Goal: Information Seeking & Learning: Understand process/instructions

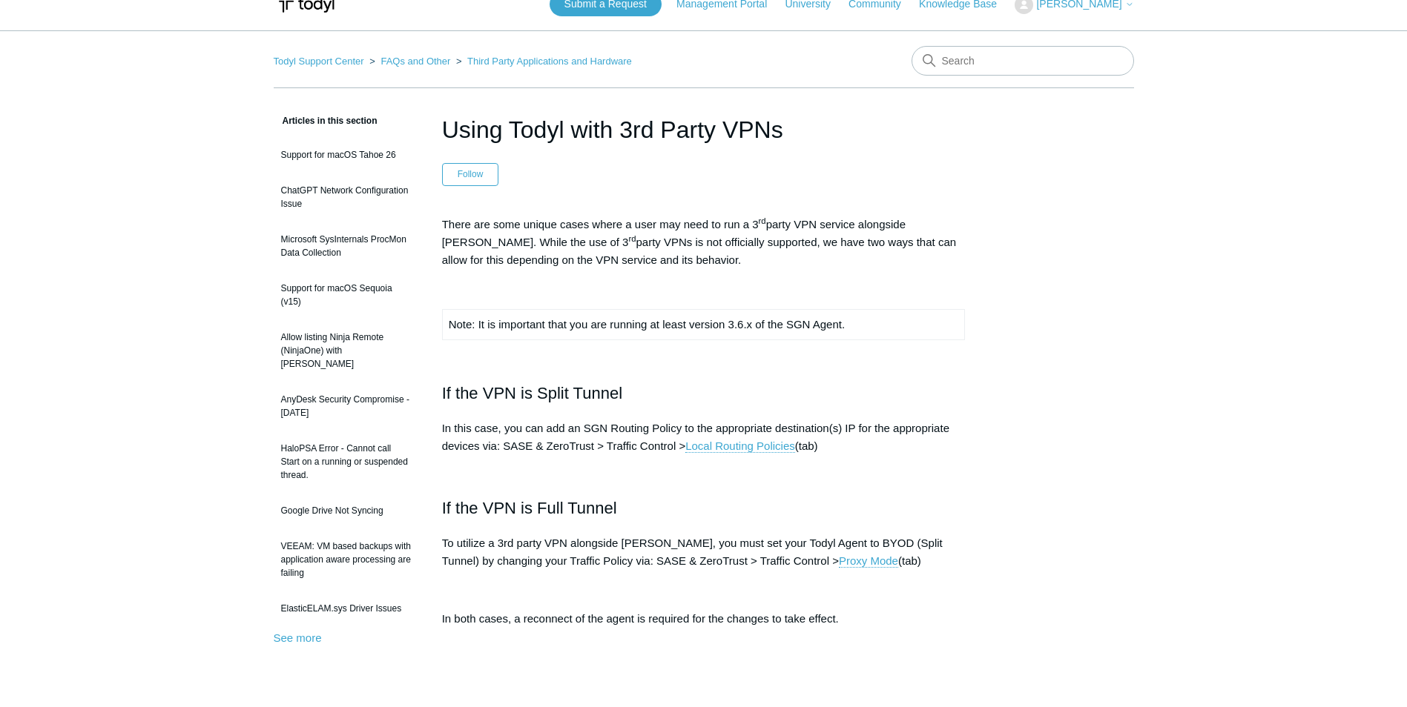
scroll to position [74, 0]
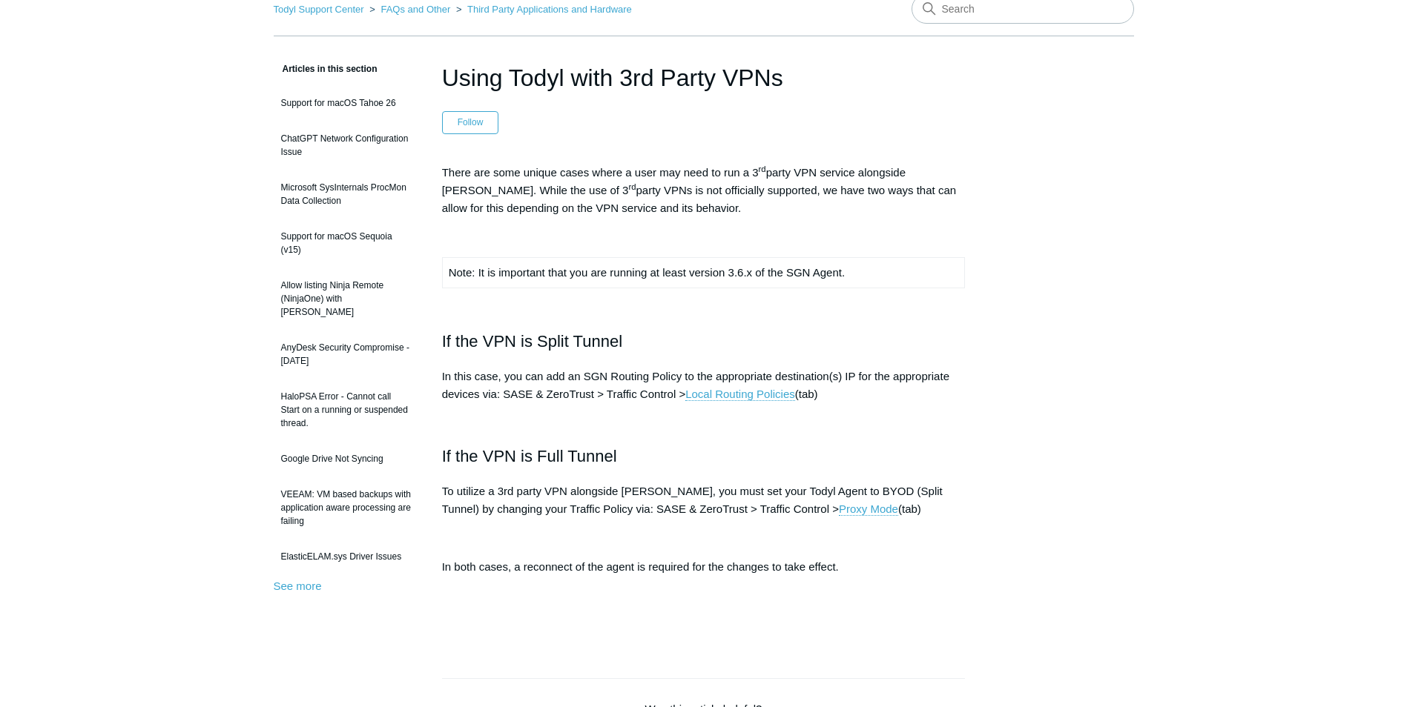
click at [1013, 483] on div "Articles in this section Support for macOS Tahoe 26 ChatGPT Network Configurati…" at bounding box center [704, 600] width 860 height 1080
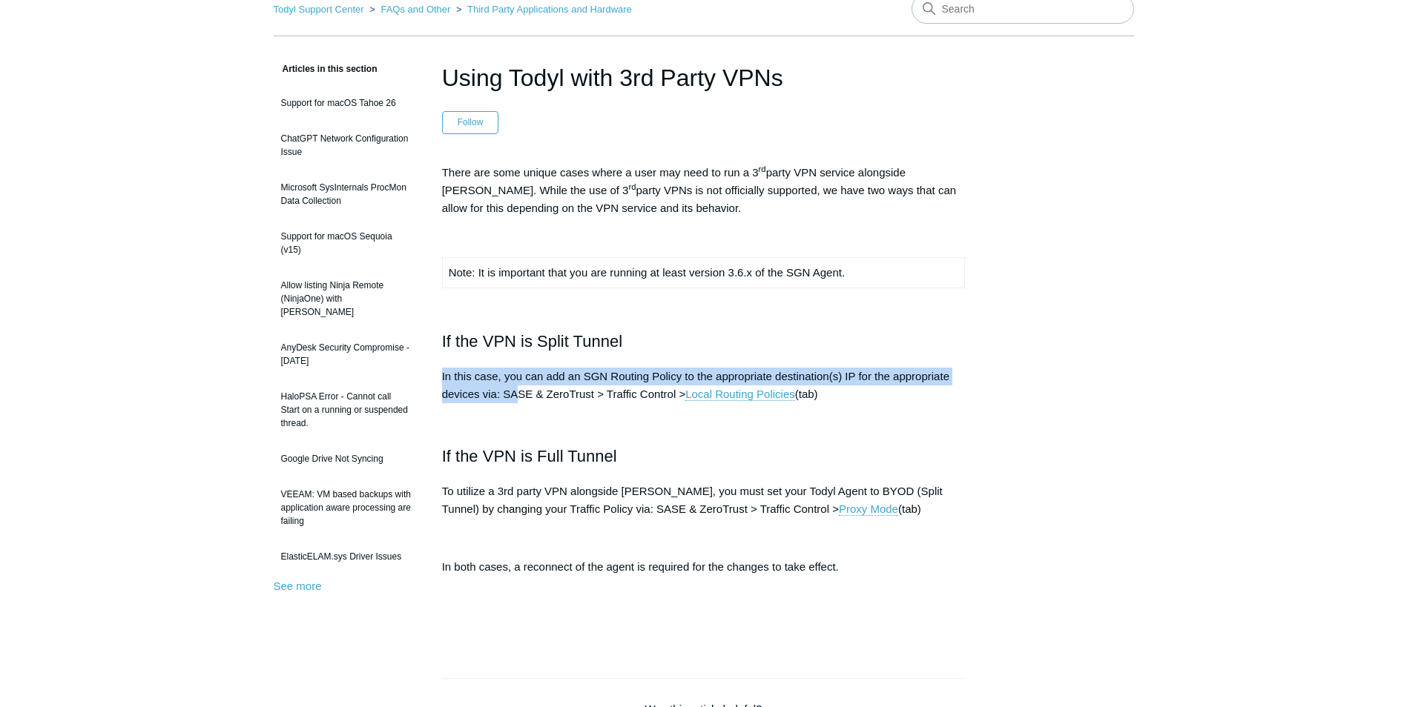
drag, startPoint x: 437, startPoint y: 378, endPoint x: 520, endPoint y: 390, distance: 83.9
click at [520, 390] on article "Using Todyl with 3rd Party VPNs Follow Not yet followed by anyone There are som…" at bounding box center [704, 600] width 568 height 1080
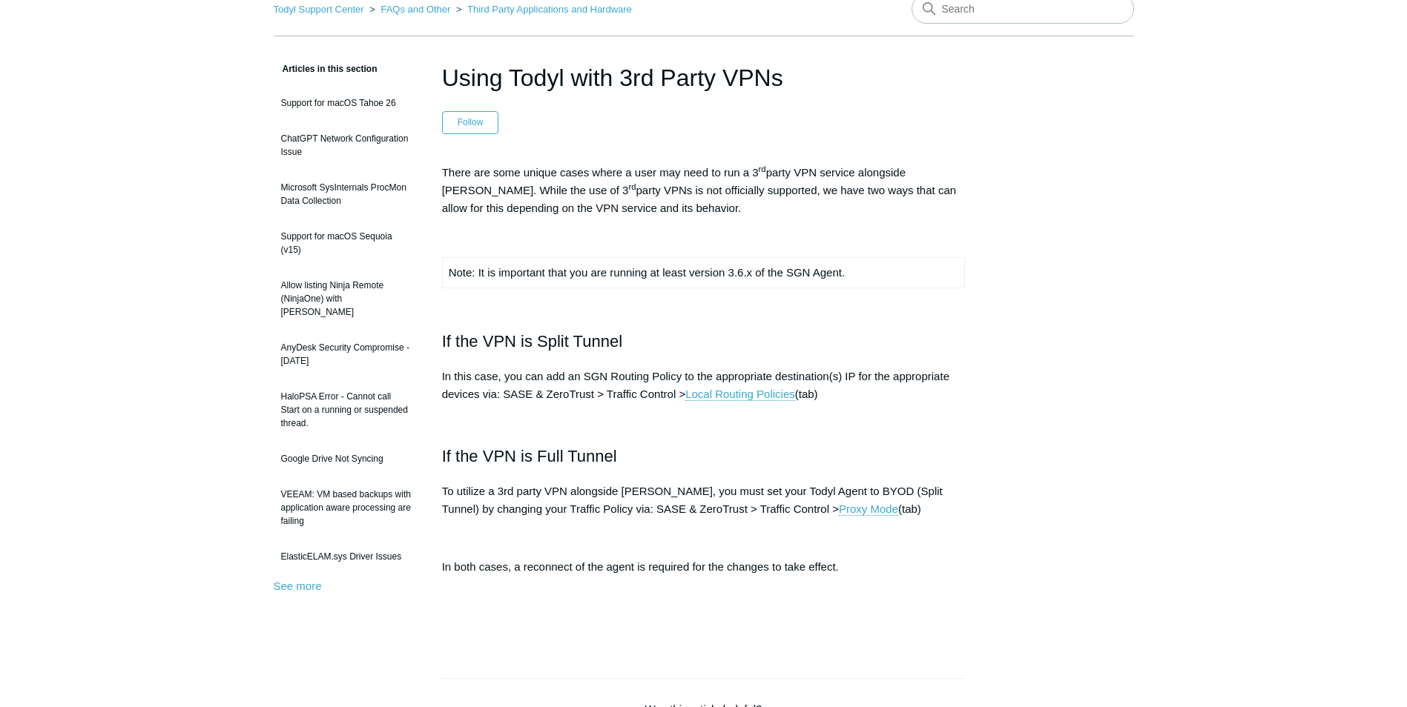
drag, startPoint x: 520, startPoint y: 390, endPoint x: 555, endPoint y: 412, distance: 41.6
click at [555, 412] on div "There are some unique cases where a user may need to run a 3 rd party VPN servi…" at bounding box center [703, 399] width 523 height 471
drag, startPoint x: 500, startPoint y: 463, endPoint x: 615, endPoint y: 469, distance: 114.3
click at [615, 469] on h2 "If the VPN is Full Tunnel" at bounding box center [703, 456] width 523 height 26
drag, startPoint x: 615, startPoint y: 469, endPoint x: 796, endPoint y: 535, distance: 192.6
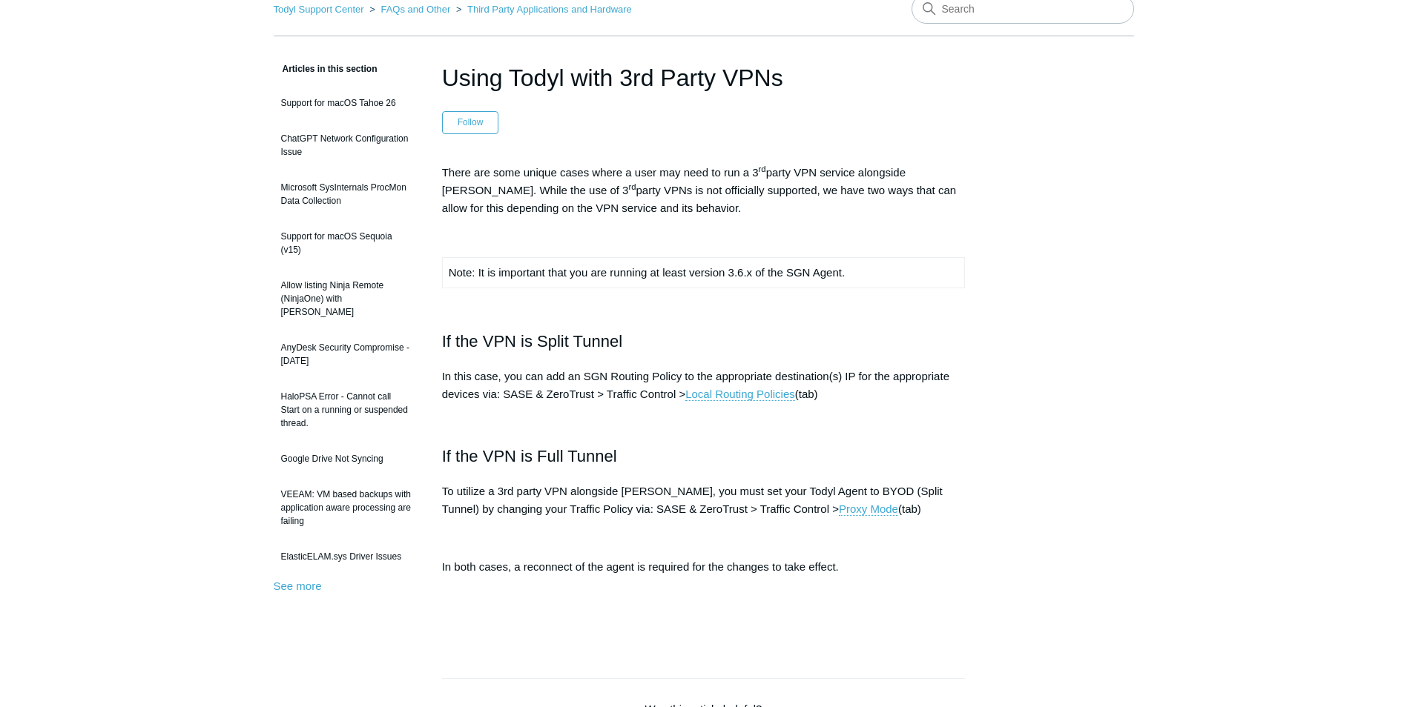
click at [739, 533] on p at bounding box center [703, 538] width 523 height 18
drag, startPoint x: 851, startPoint y: 489, endPoint x: 896, endPoint y: 490, distance: 44.5
click at [896, 490] on p "To utilize a 3rd party VPN alongside [PERSON_NAME], you must set your Todyl Age…" at bounding box center [703, 501] width 523 height 36
drag, startPoint x: 896, startPoint y: 490, endPoint x: 1077, endPoint y: 362, distance: 222.4
click at [1077, 362] on div "Articles in this section Support for macOS Tahoe 26 ChatGPT Network Configurati…" at bounding box center [704, 600] width 860 height 1080
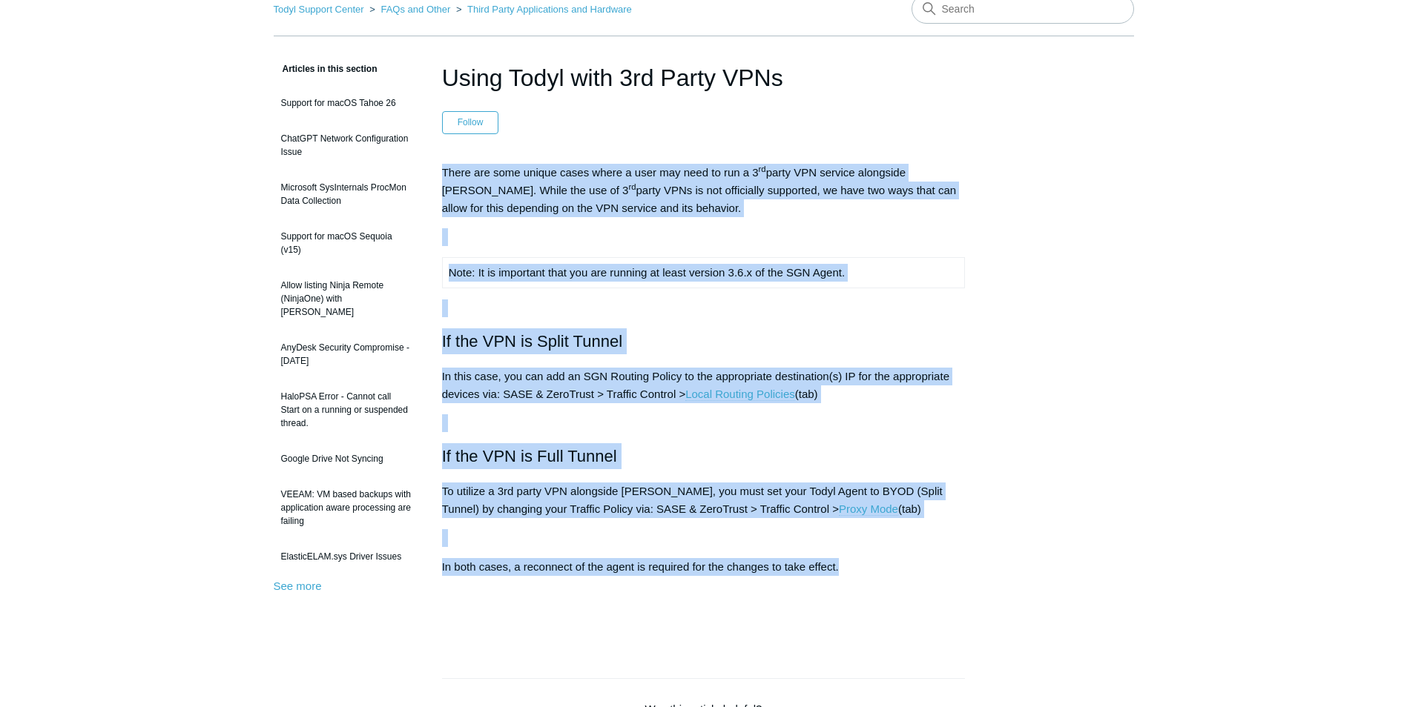
drag, startPoint x: 988, startPoint y: 577, endPoint x: 432, endPoint y: 130, distance: 713.1
click at [432, 130] on div "Articles in this section Support for macOS Tahoe 26 ChatGPT Network Configurati…" at bounding box center [704, 600] width 860 height 1080
click at [1189, 483] on main "Todyl Support Center FAQs and Other Third Party Applications and Hardware Artic…" at bounding box center [703, 558] width 1407 height 1161
click at [1068, 532] on div "Articles in this section Support for macOS Tahoe 26 ChatGPT Network Configurati…" at bounding box center [704, 600] width 860 height 1080
drag, startPoint x: 890, startPoint y: 550, endPoint x: 426, endPoint y: 177, distance: 596.0
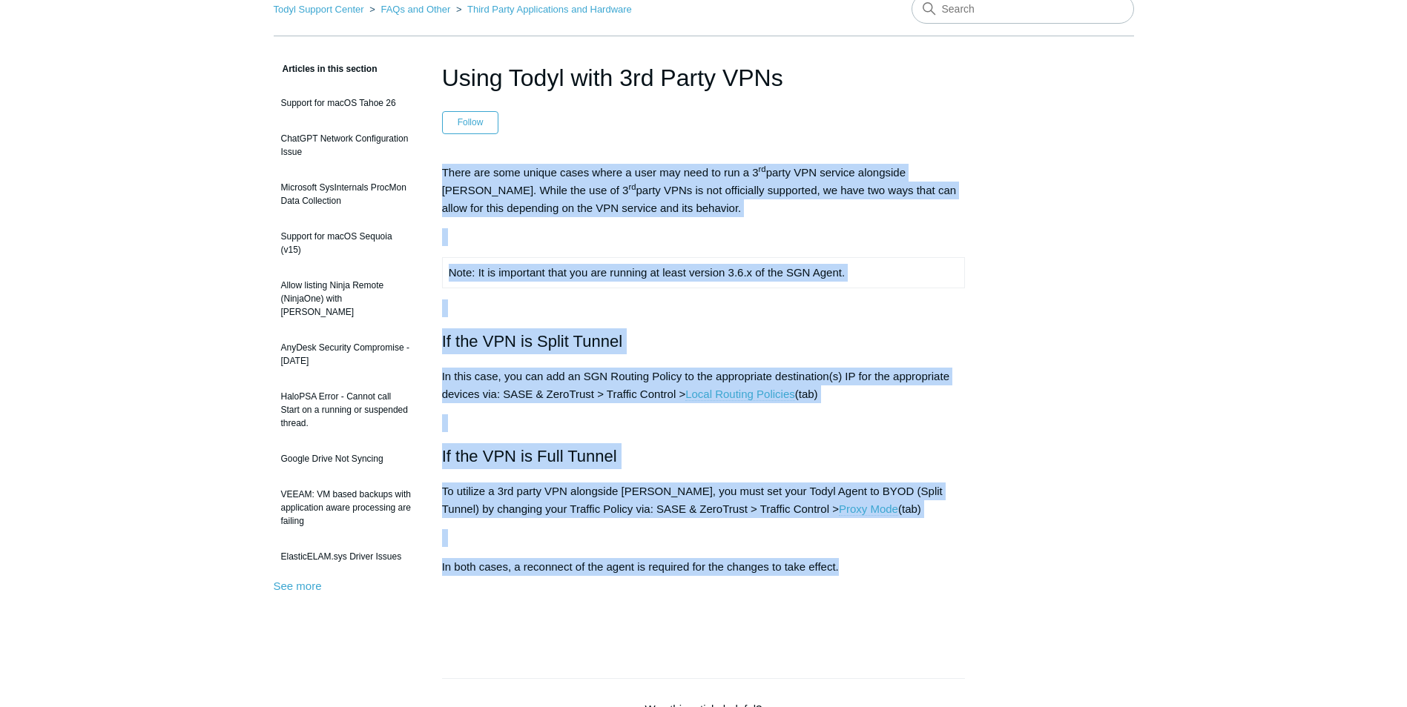
click at [426, 177] on article "Using Todyl with 3rd Party VPNs Follow Not yet followed by anyone There are som…" at bounding box center [704, 600] width 568 height 1080
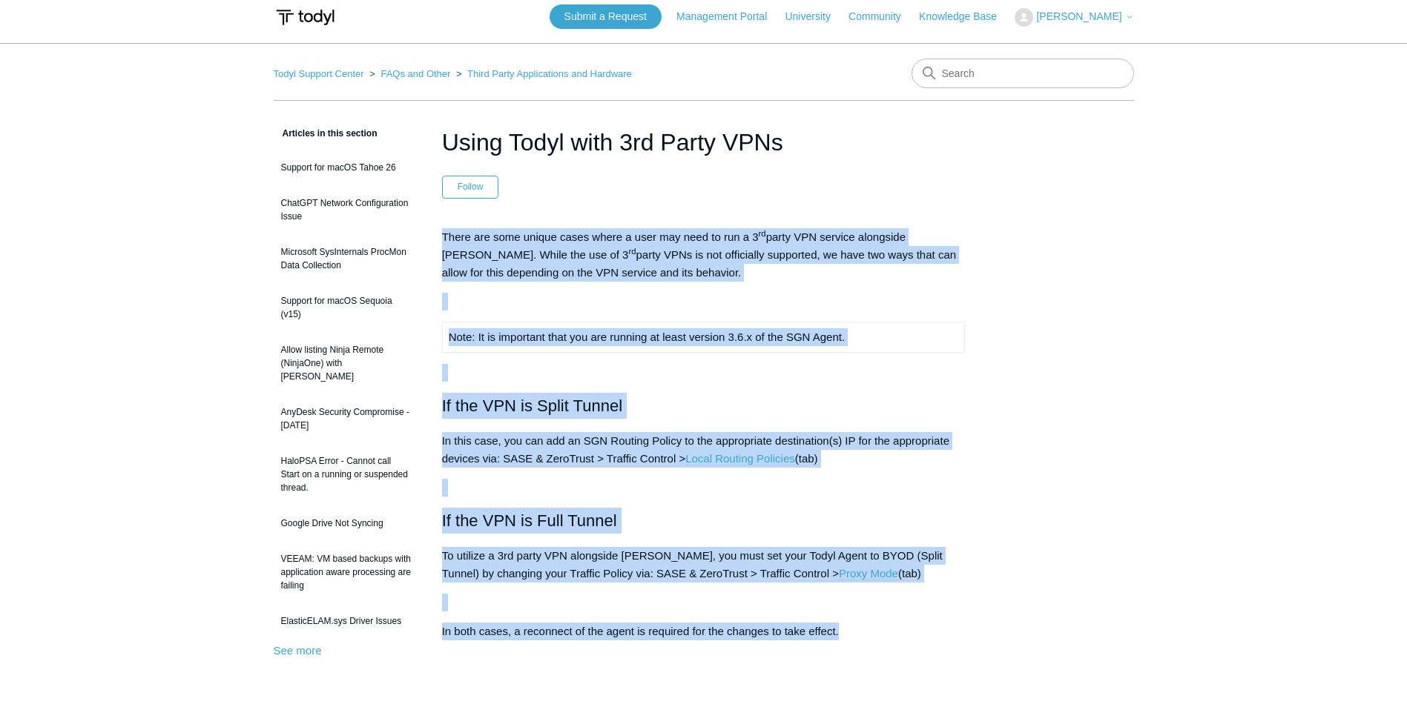
scroll to position [0, 0]
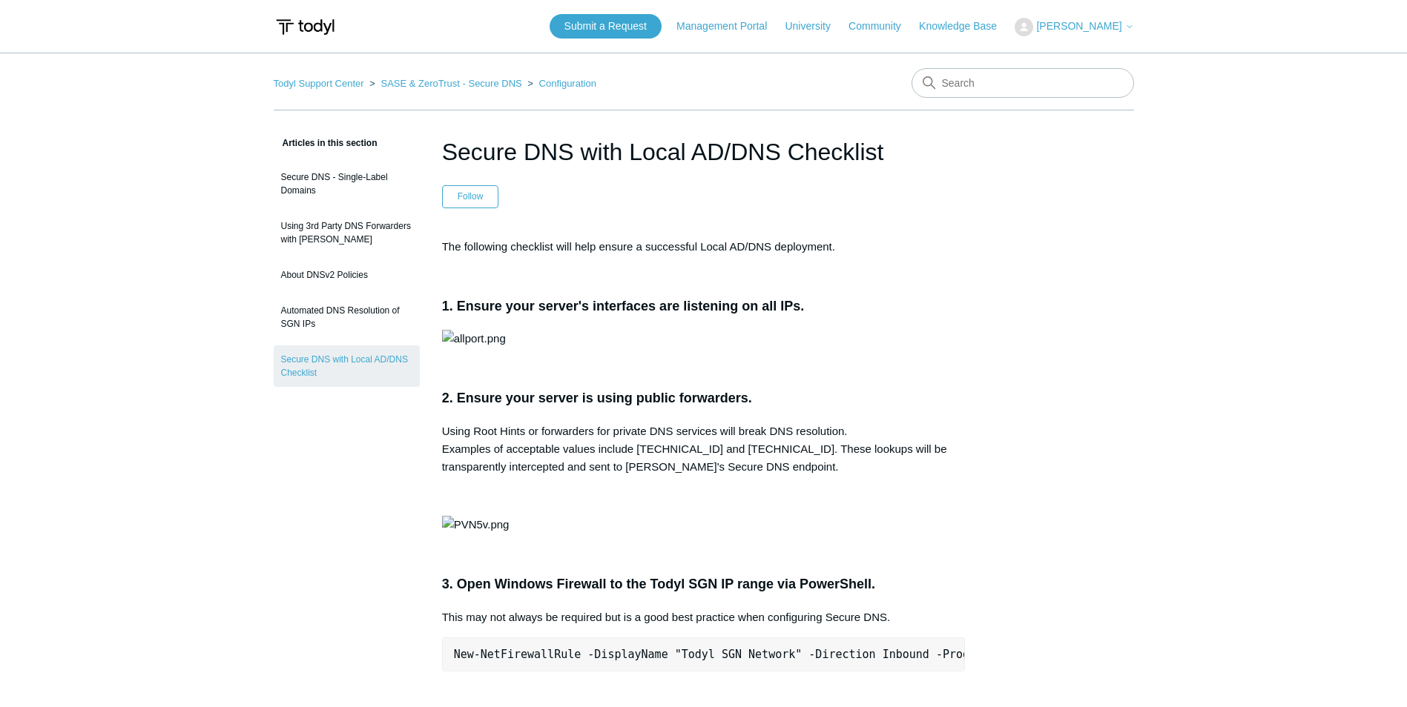
scroll to position [0, 424]
